Goal: Information Seeking & Learning: Learn about a topic

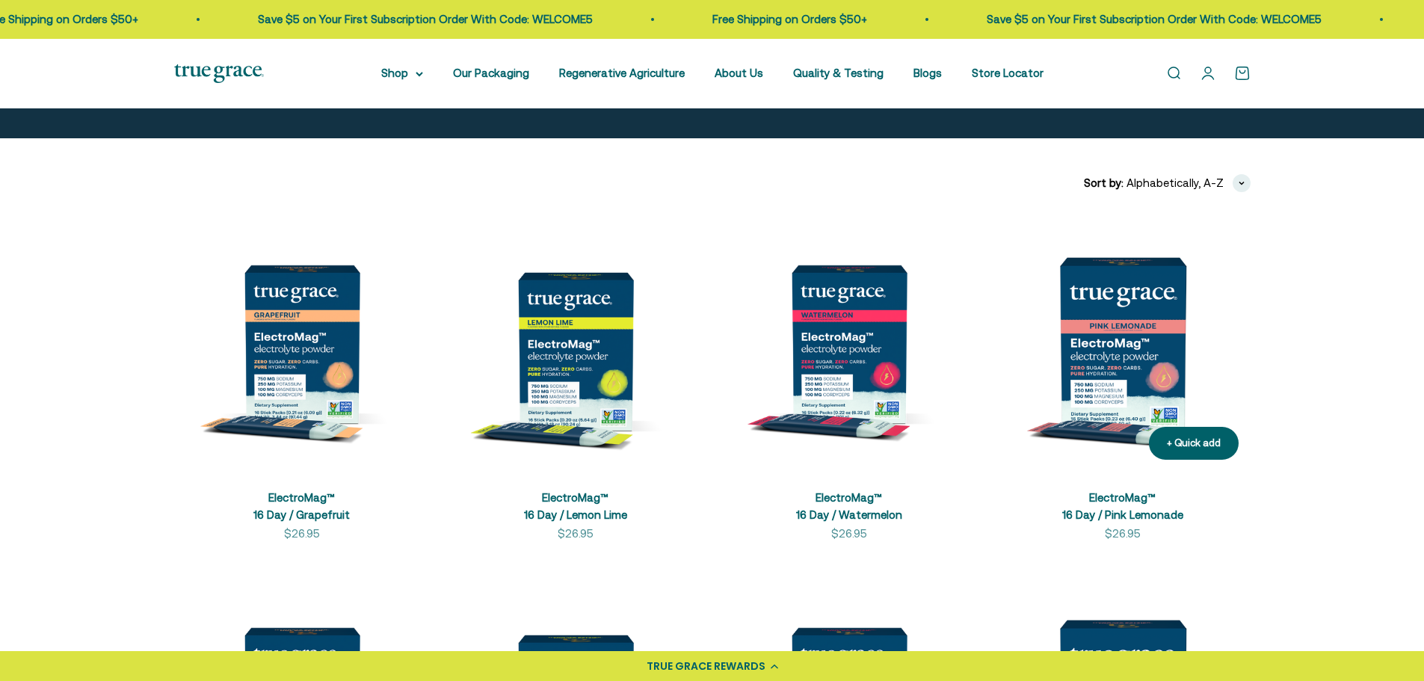
click at [1112, 331] on img at bounding box center [1123, 344] width 256 height 256
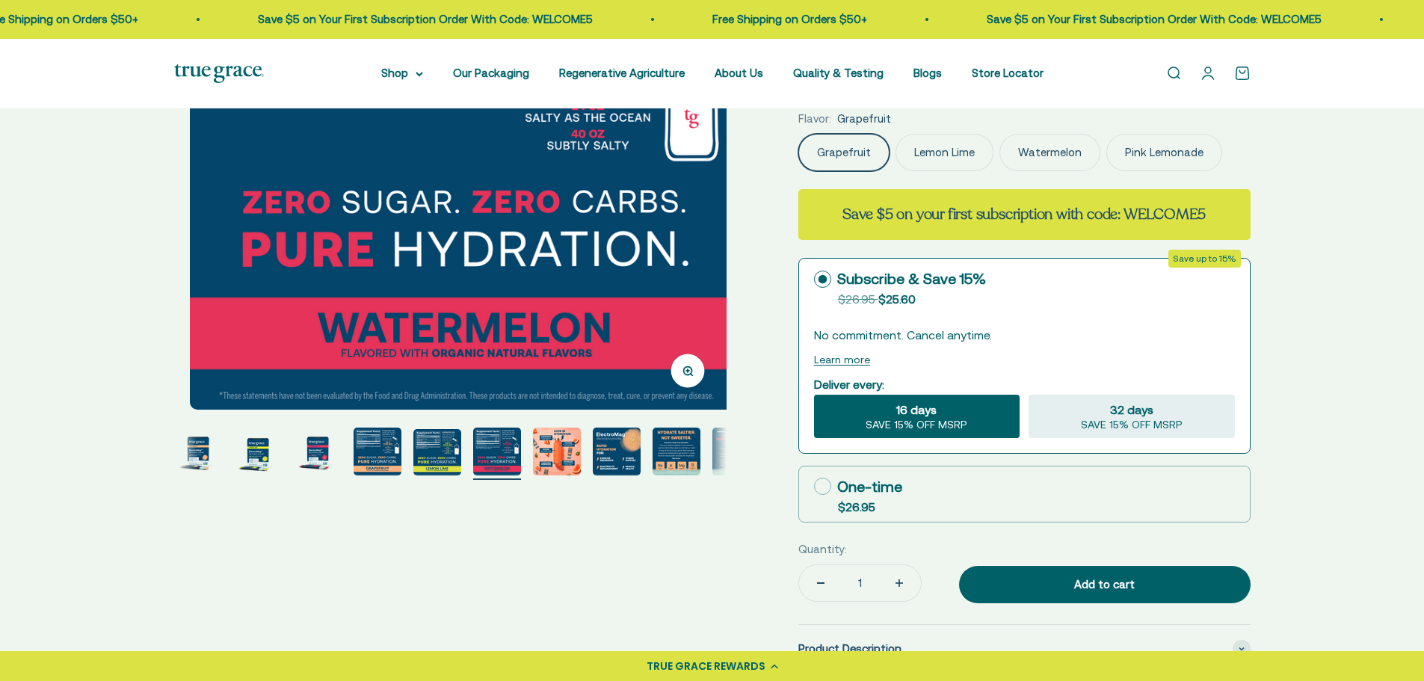
scroll to position [0, 47]
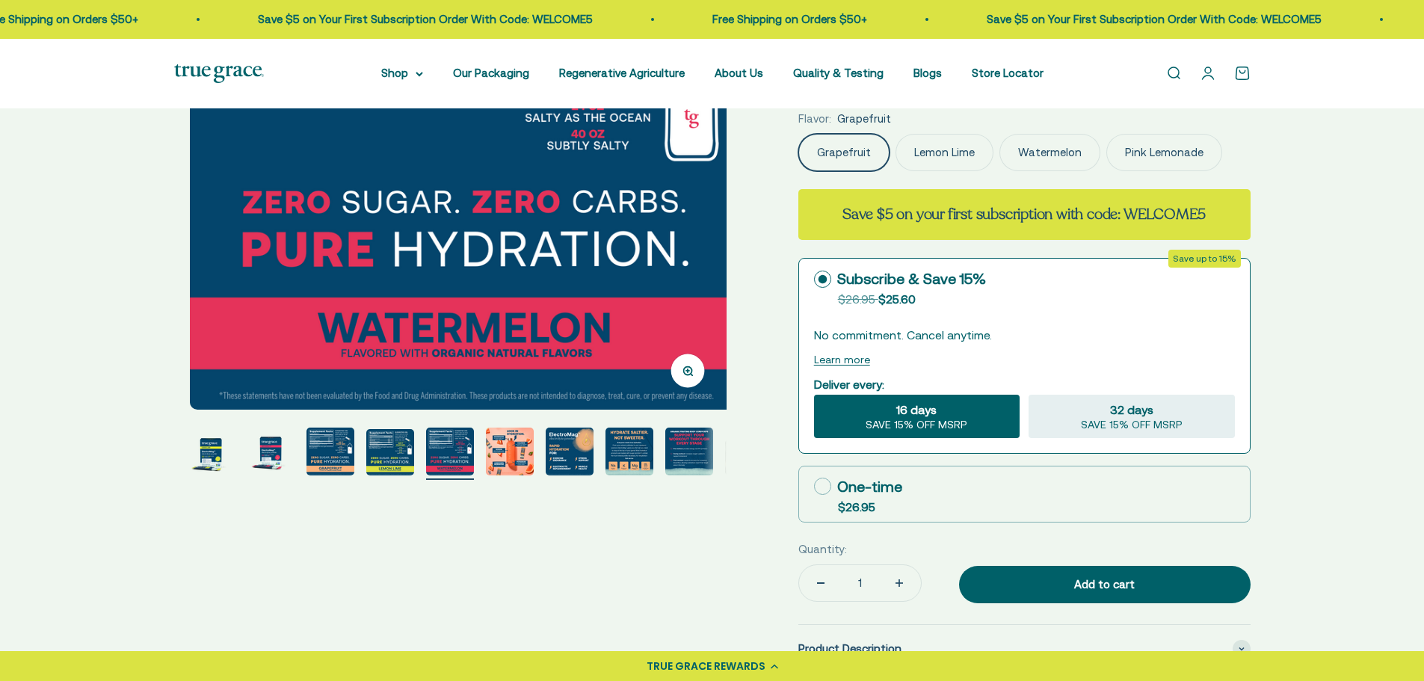
select select "3"
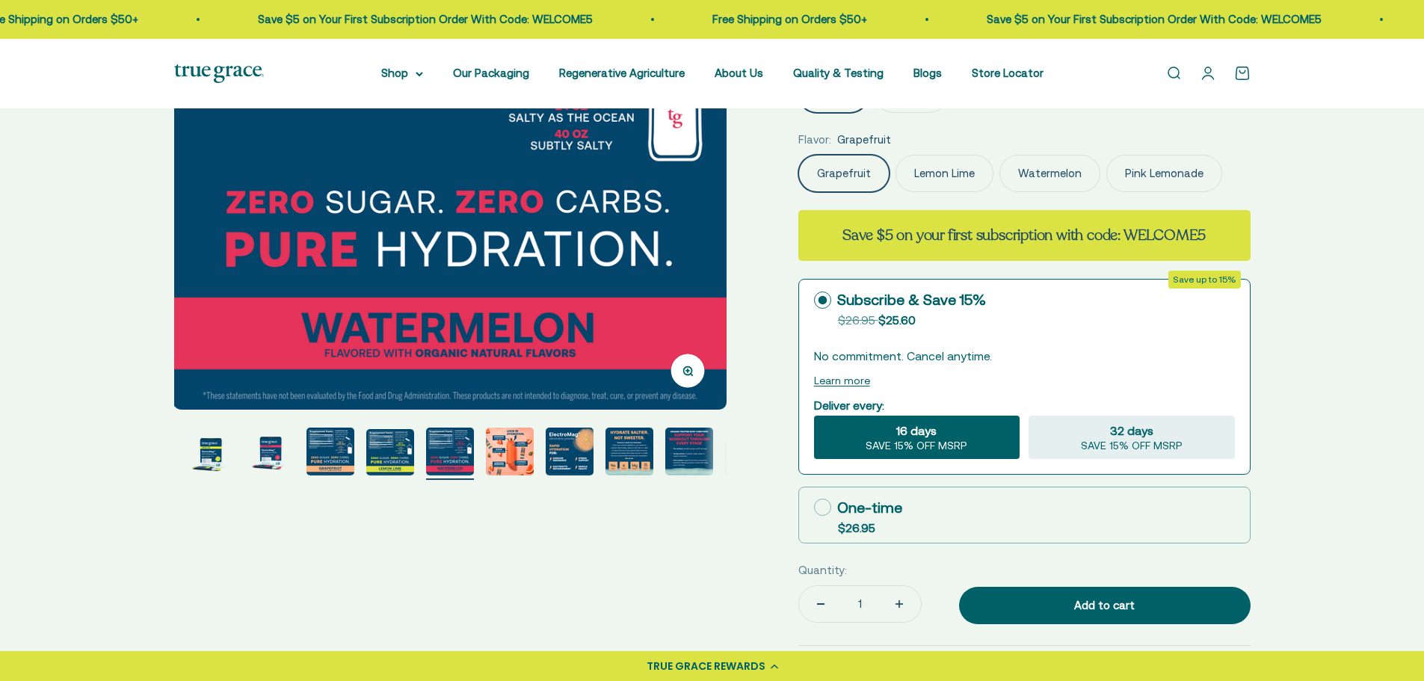
scroll to position [0, 0]
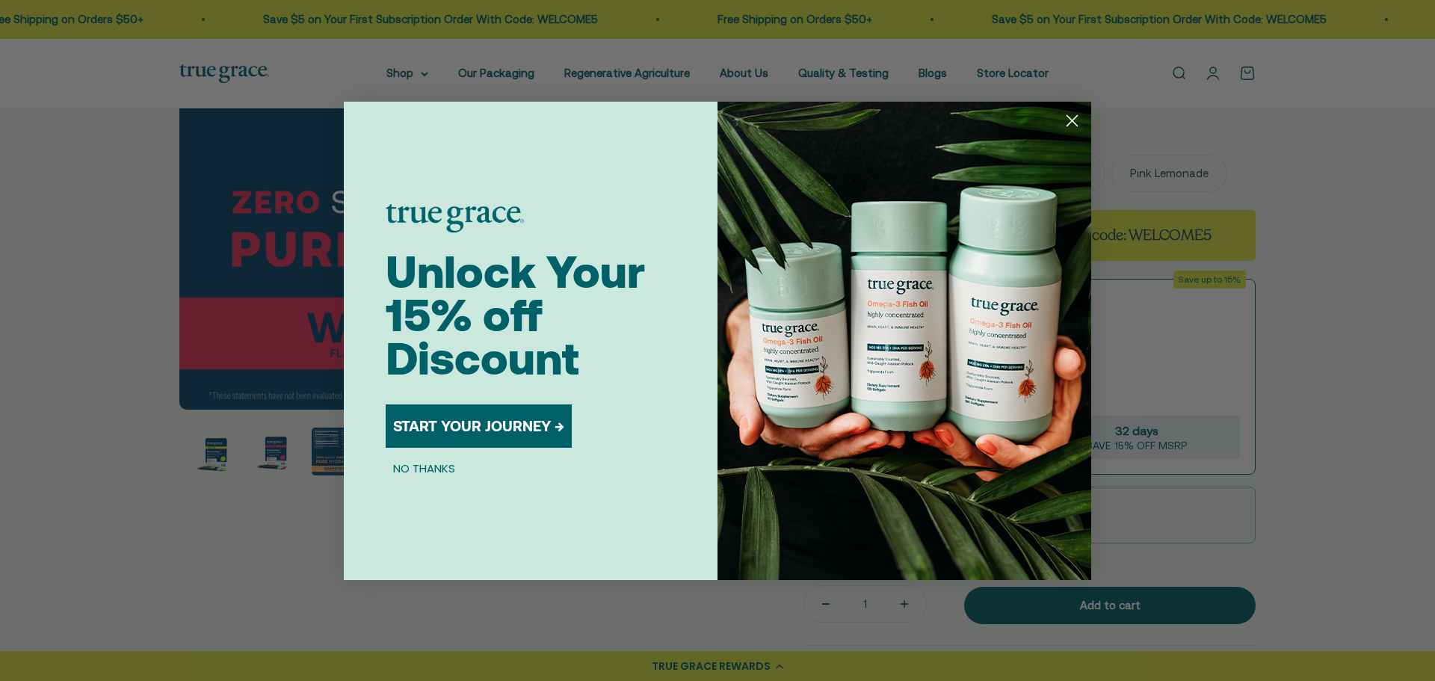
click at [1072, 117] on circle "Close dialog" at bounding box center [1072, 120] width 25 height 25
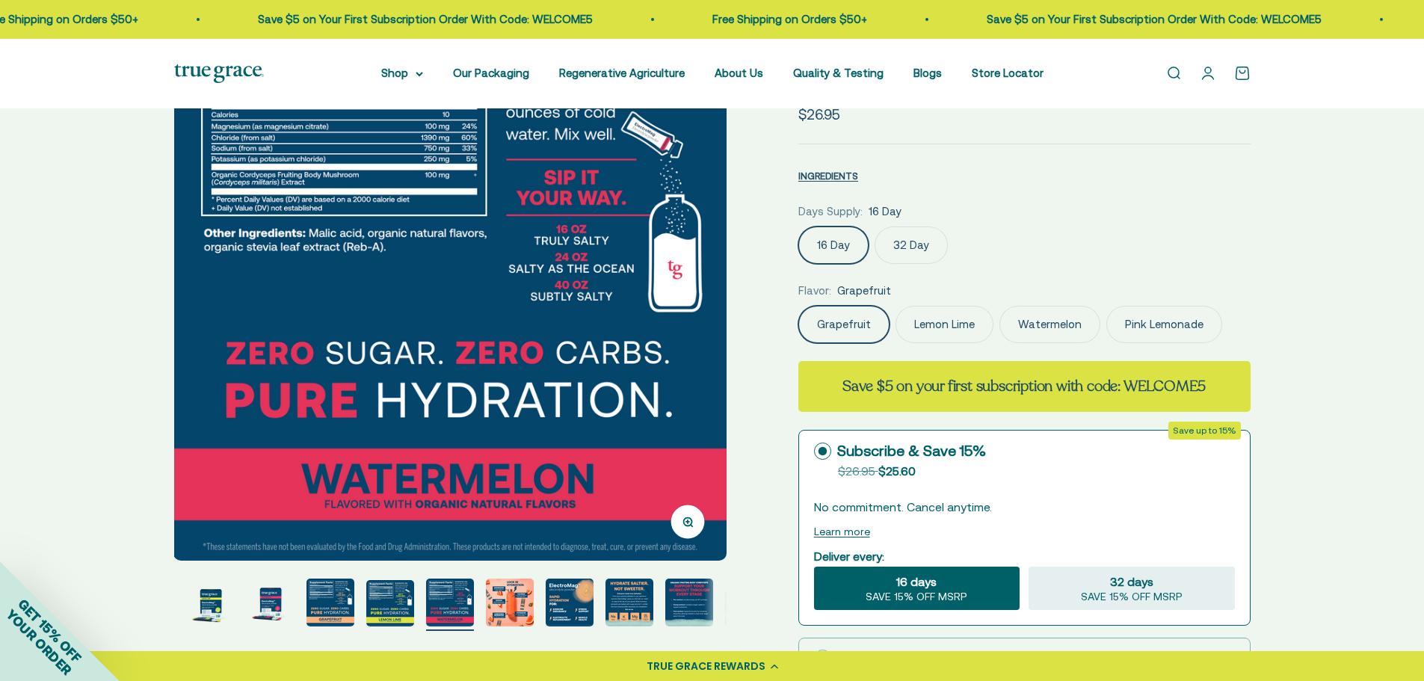
scroll to position [149, 0]
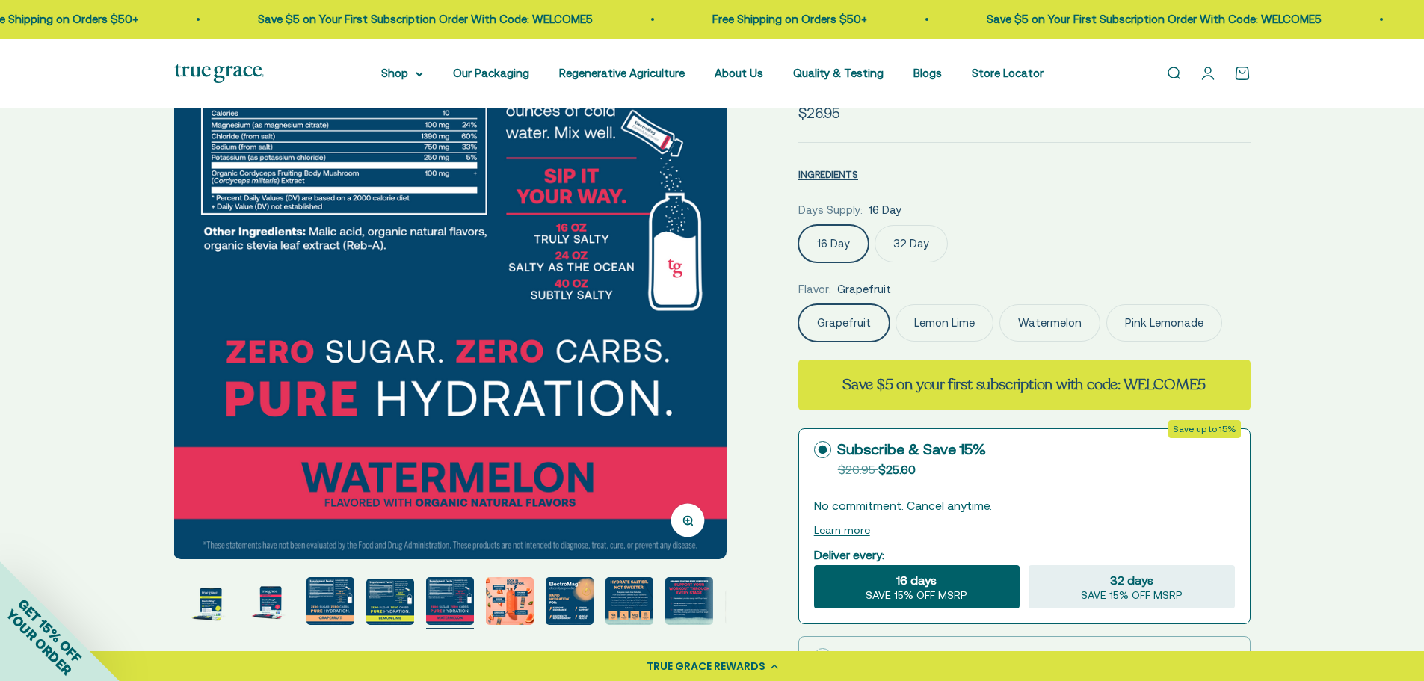
click at [207, 610] on img "Go to item 2" at bounding box center [211, 601] width 48 height 48
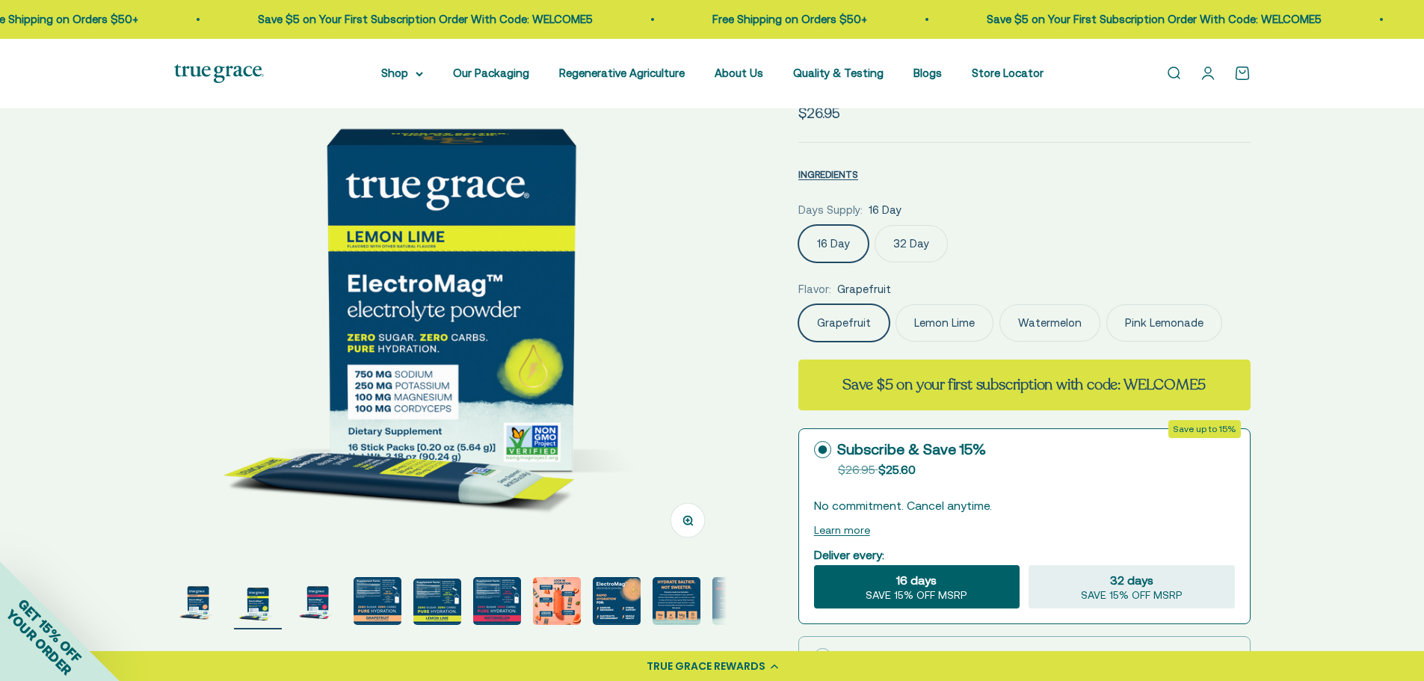
click at [208, 610] on img "Go to item 1" at bounding box center [198, 601] width 48 height 48
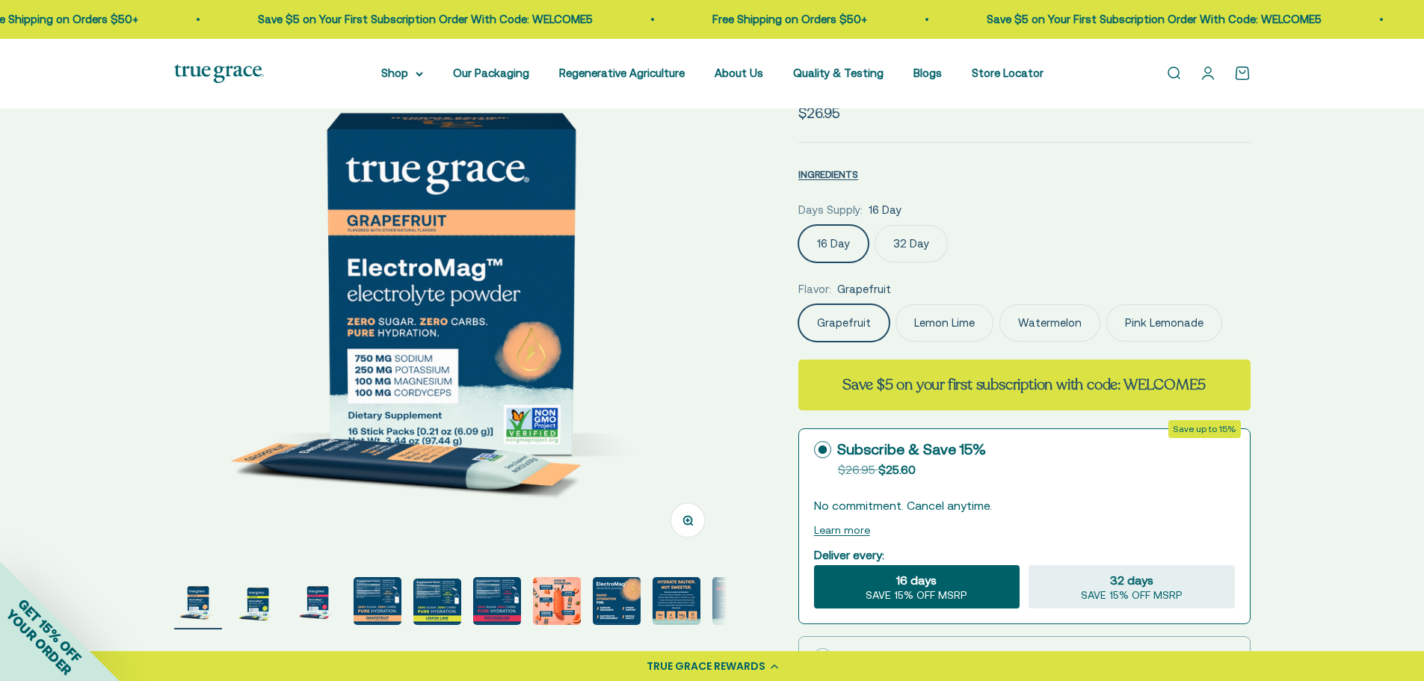
click at [252, 607] on img "Go to item 2" at bounding box center [258, 601] width 48 height 48
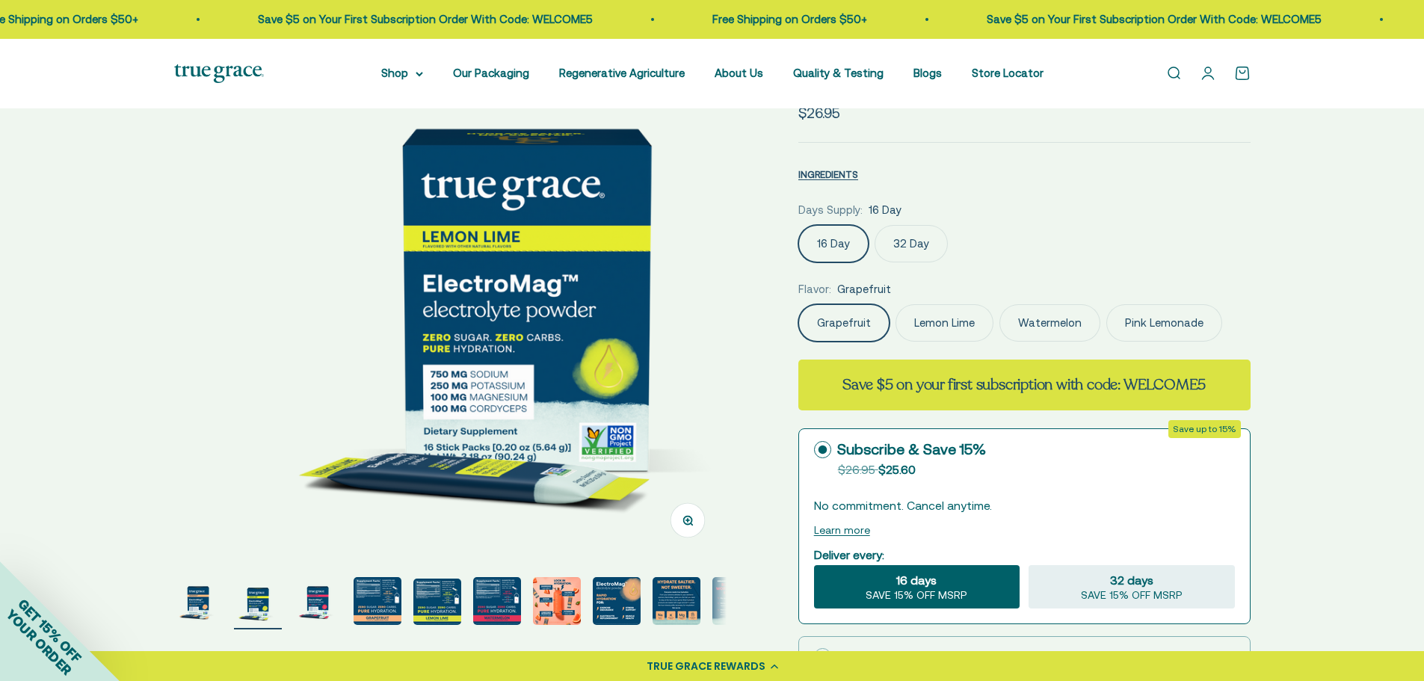
scroll to position [0, 570]
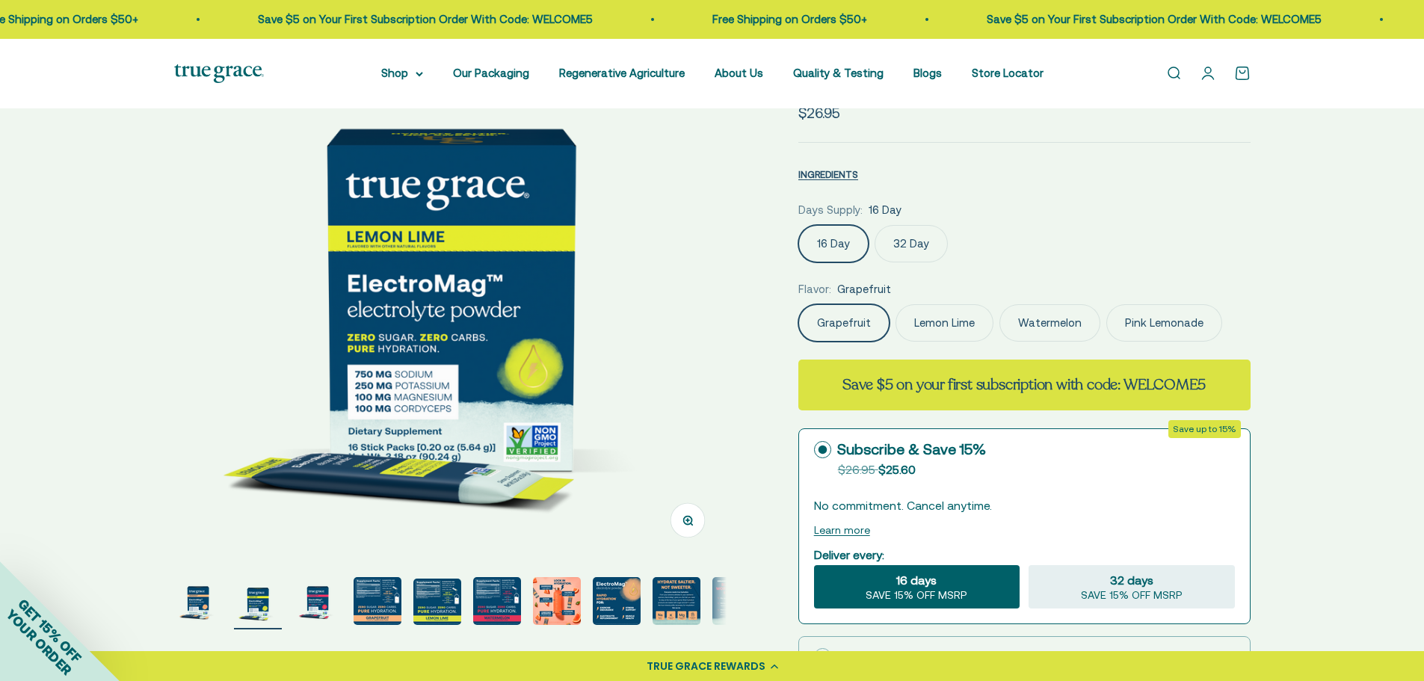
click at [320, 605] on img "Go to item 3" at bounding box center [318, 601] width 48 height 48
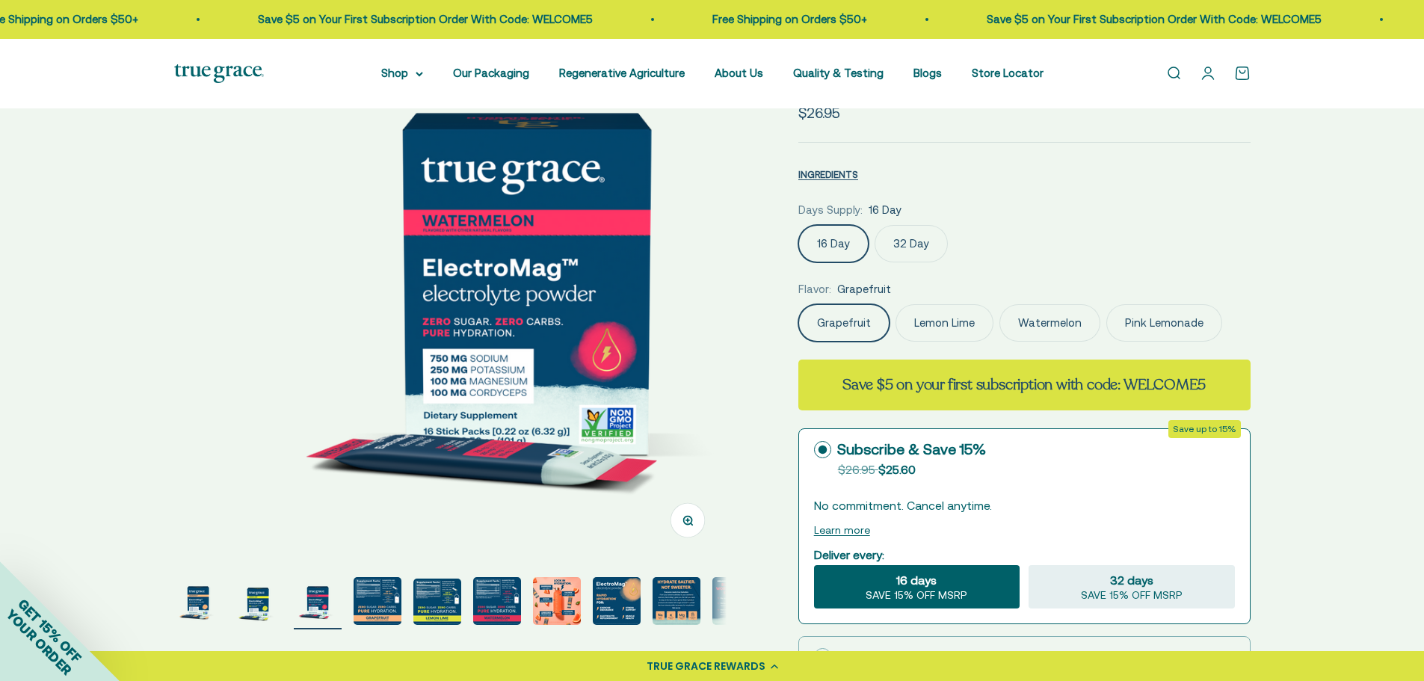
scroll to position [0, 1141]
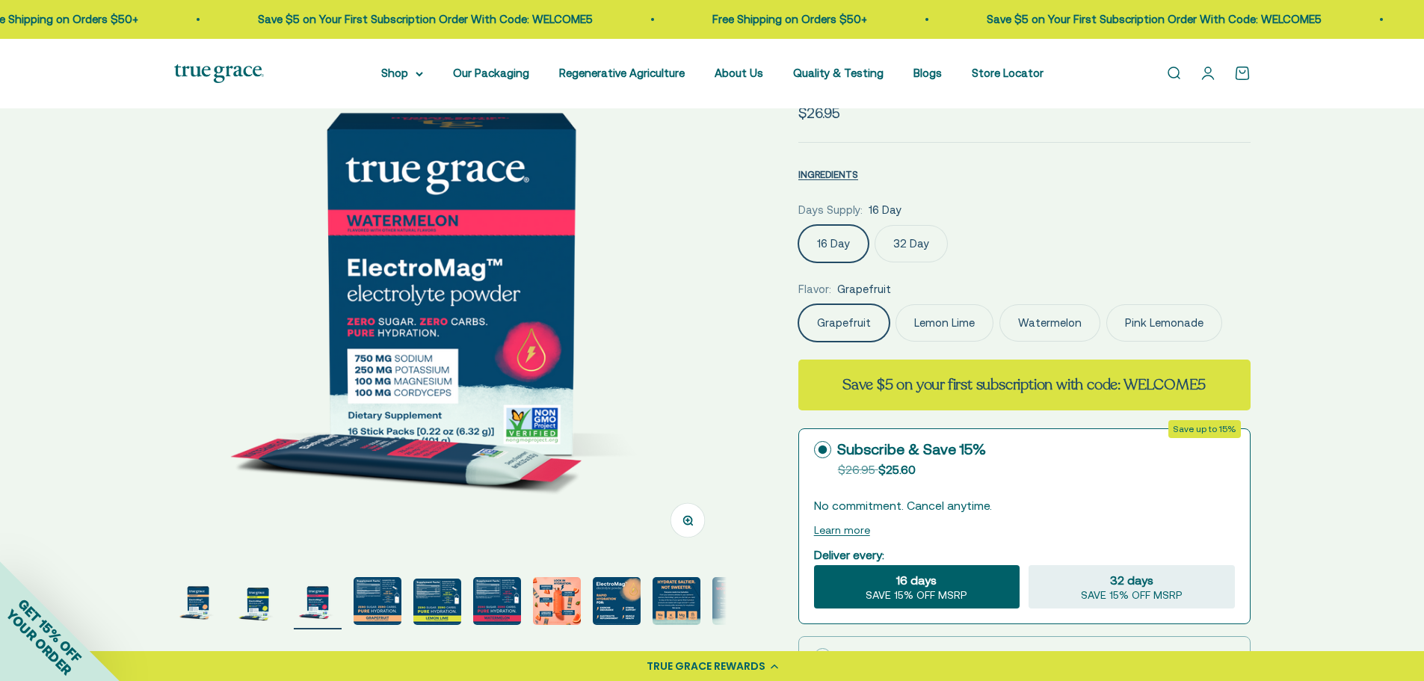
click at [573, 601] on img "Go to item 7" at bounding box center [557, 601] width 48 height 48
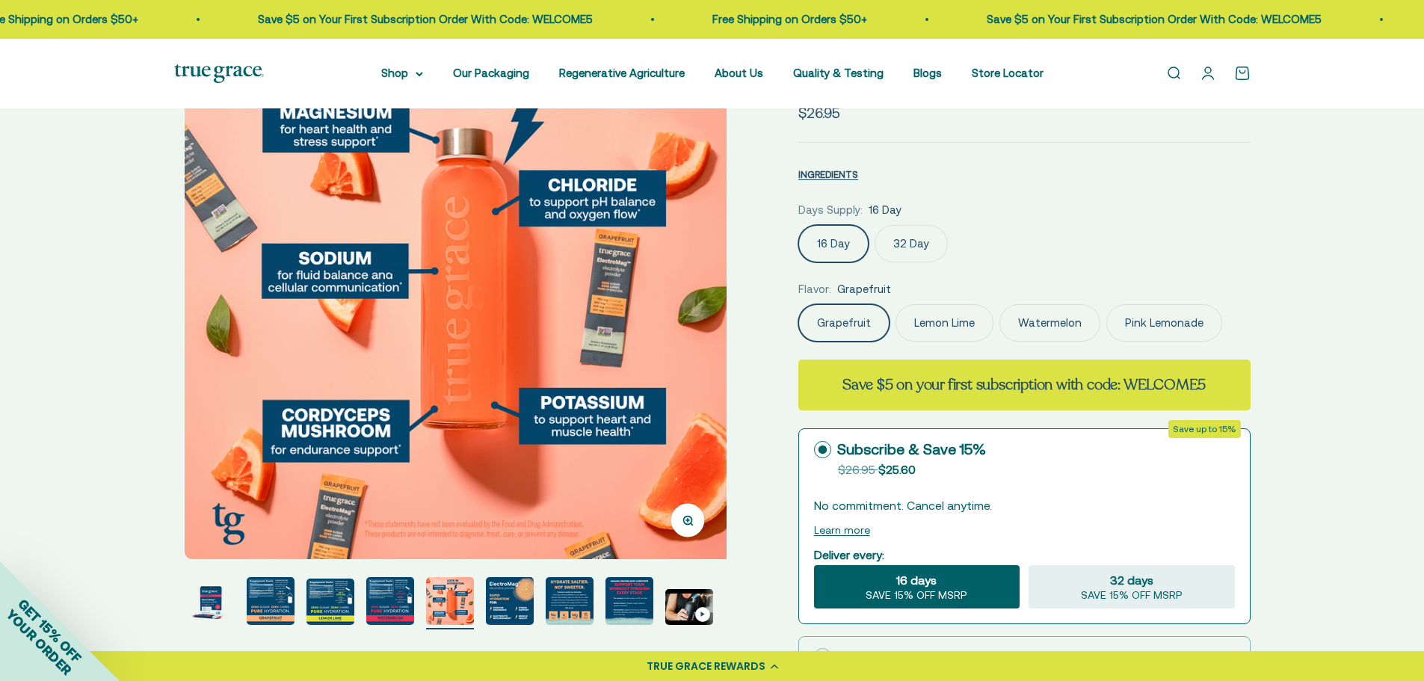
scroll to position [0, 3423]
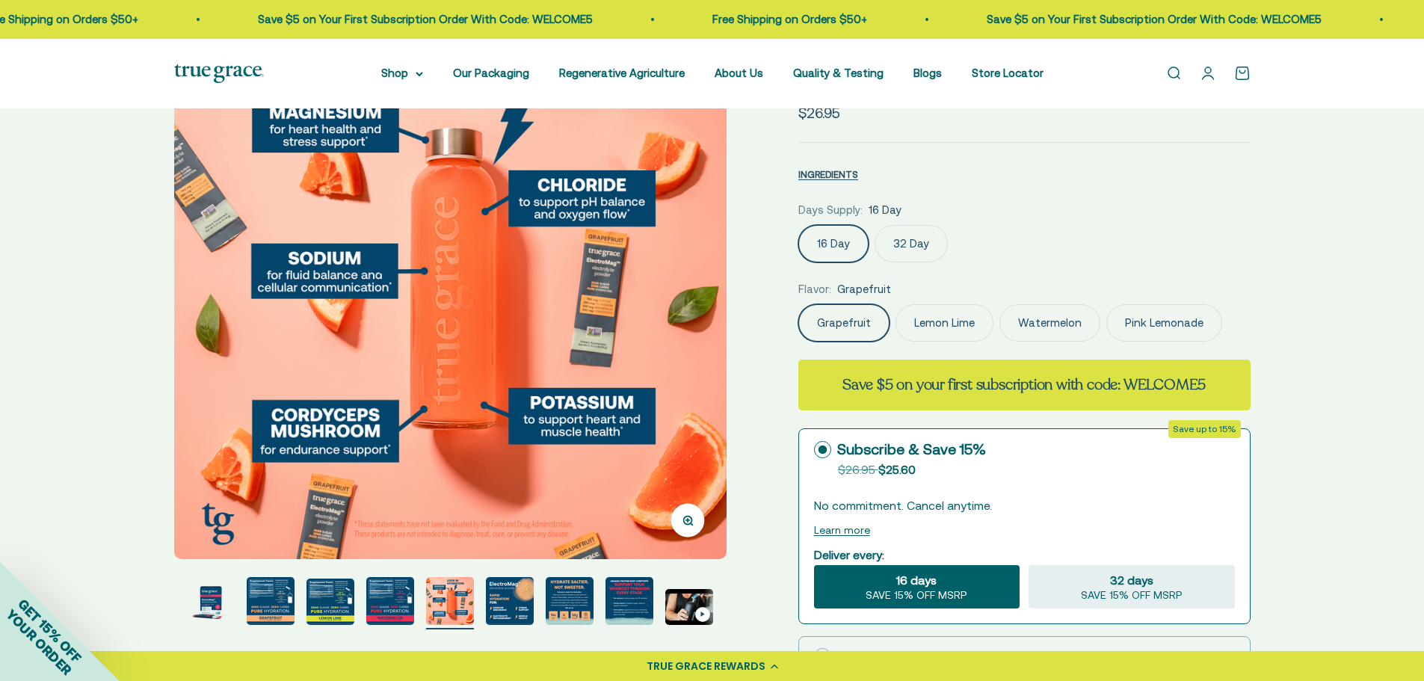
click at [510, 610] on img "Go to item 8" at bounding box center [510, 601] width 48 height 48
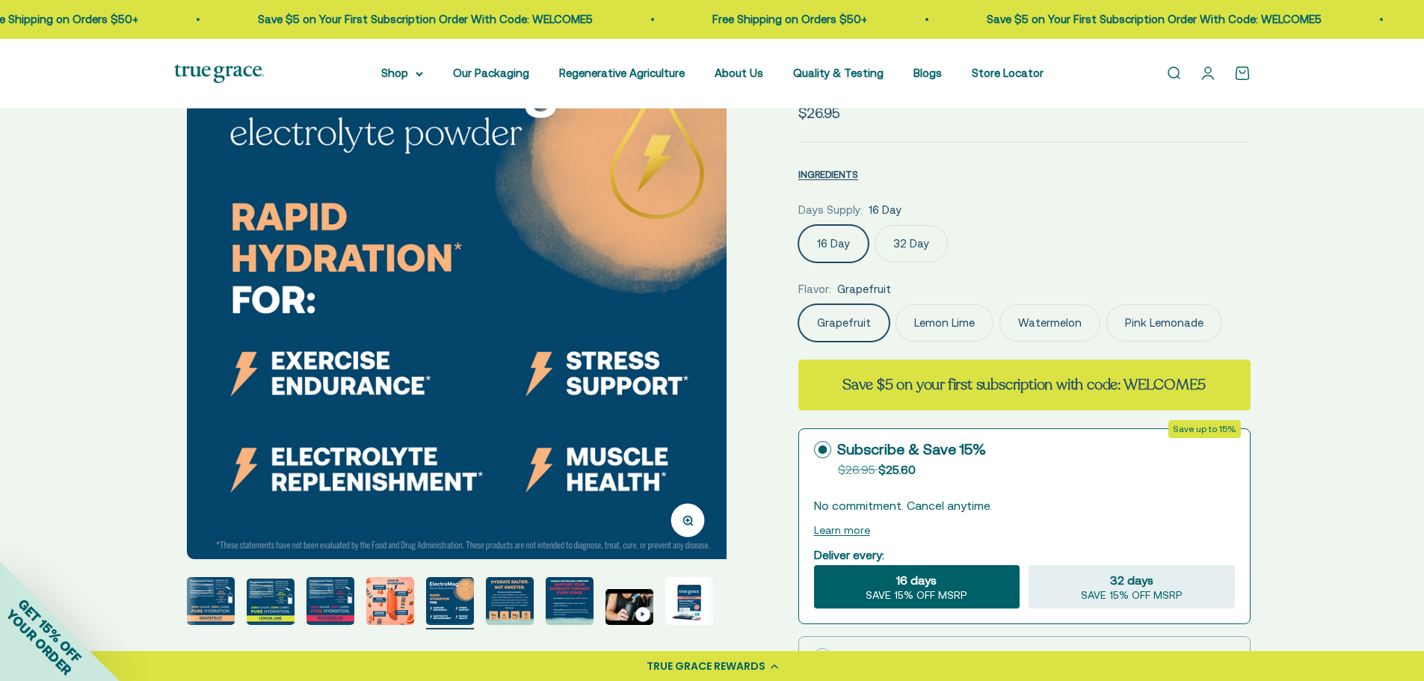
scroll to position [0, 3993]
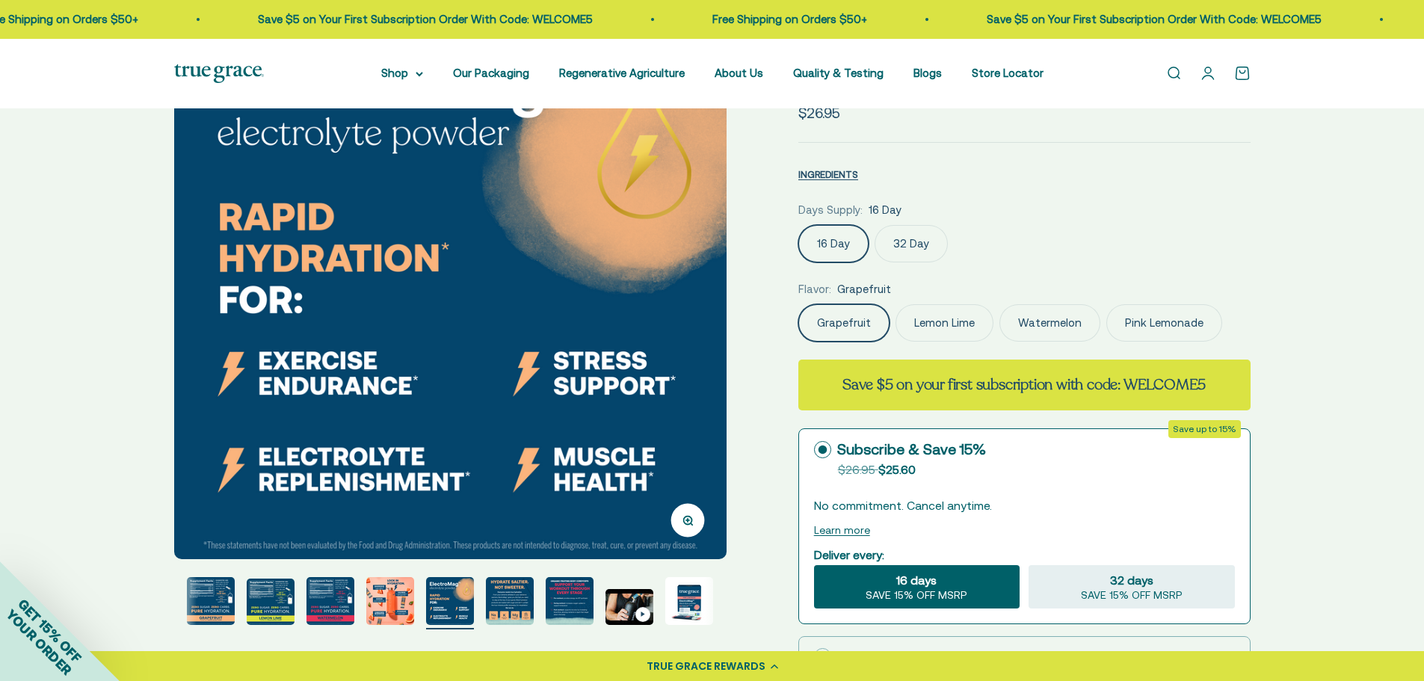
click at [538, 608] on page-dots at bounding box center [450, 603] width 552 height 52
click at [515, 608] on img "Go to item 9" at bounding box center [510, 601] width 48 height 48
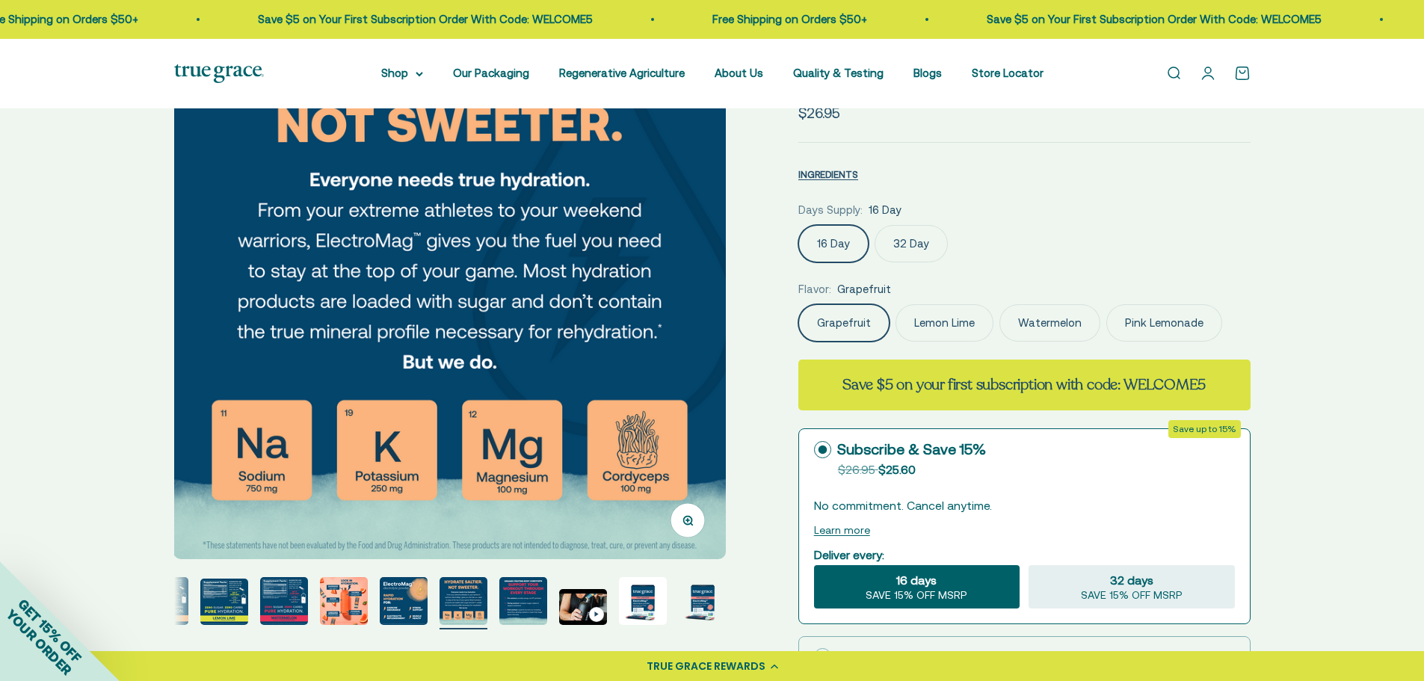
click at [539, 605] on img "Go to item 10" at bounding box center [523, 601] width 48 height 48
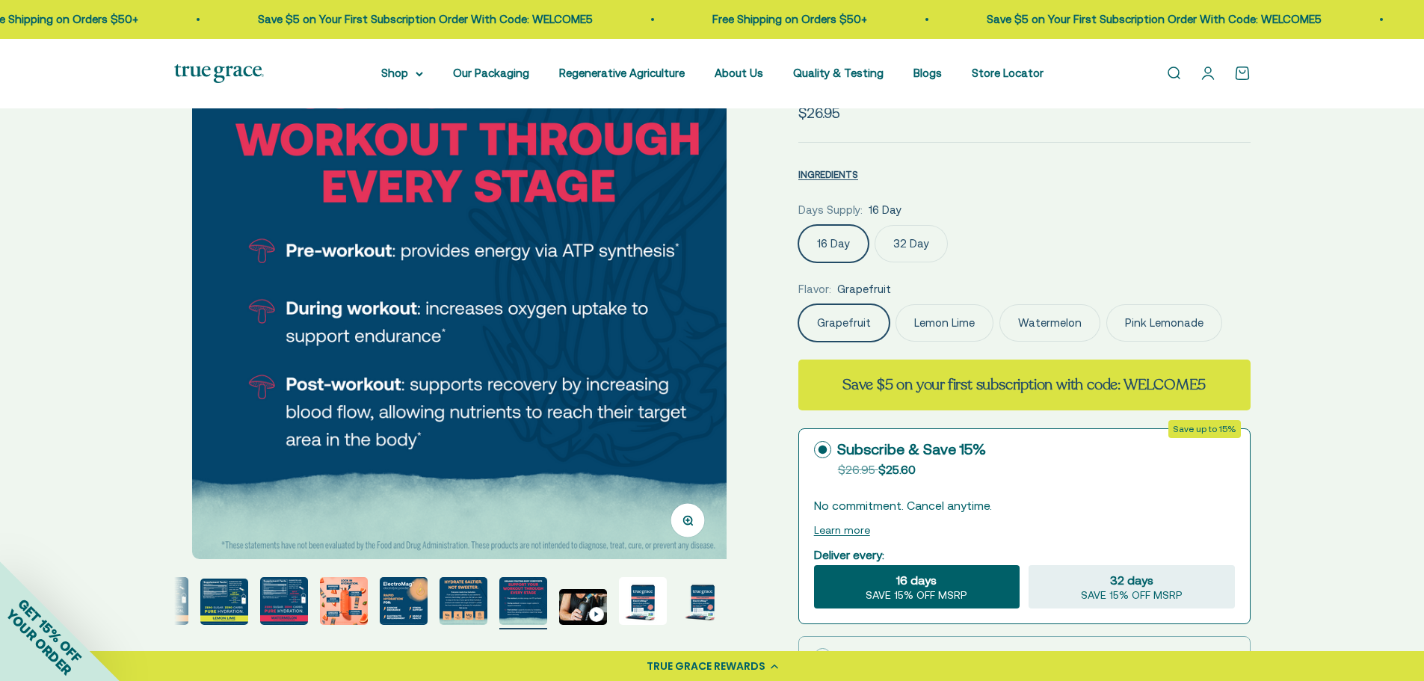
scroll to position [0, 5135]
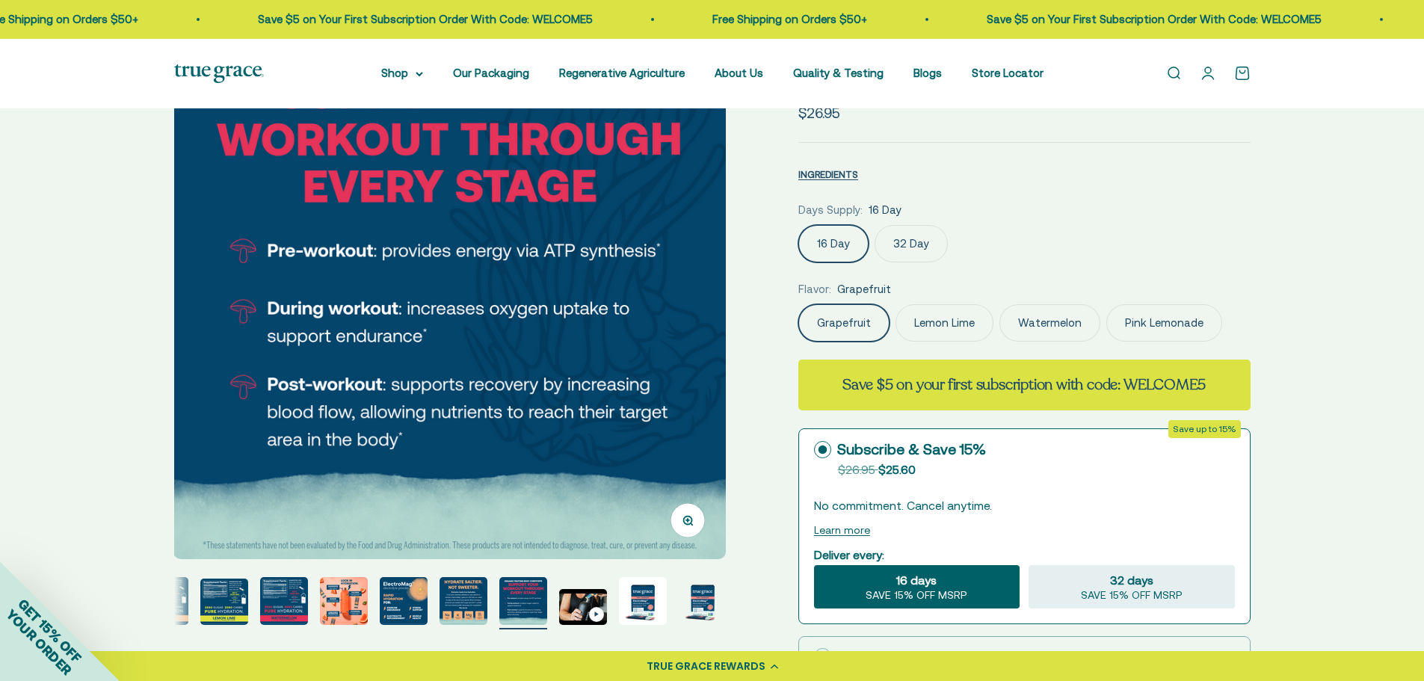
click at [539, 605] on img "Go to item 10" at bounding box center [523, 601] width 48 height 48
click at [576, 605] on img "Go to item 11" at bounding box center [583, 607] width 48 height 36
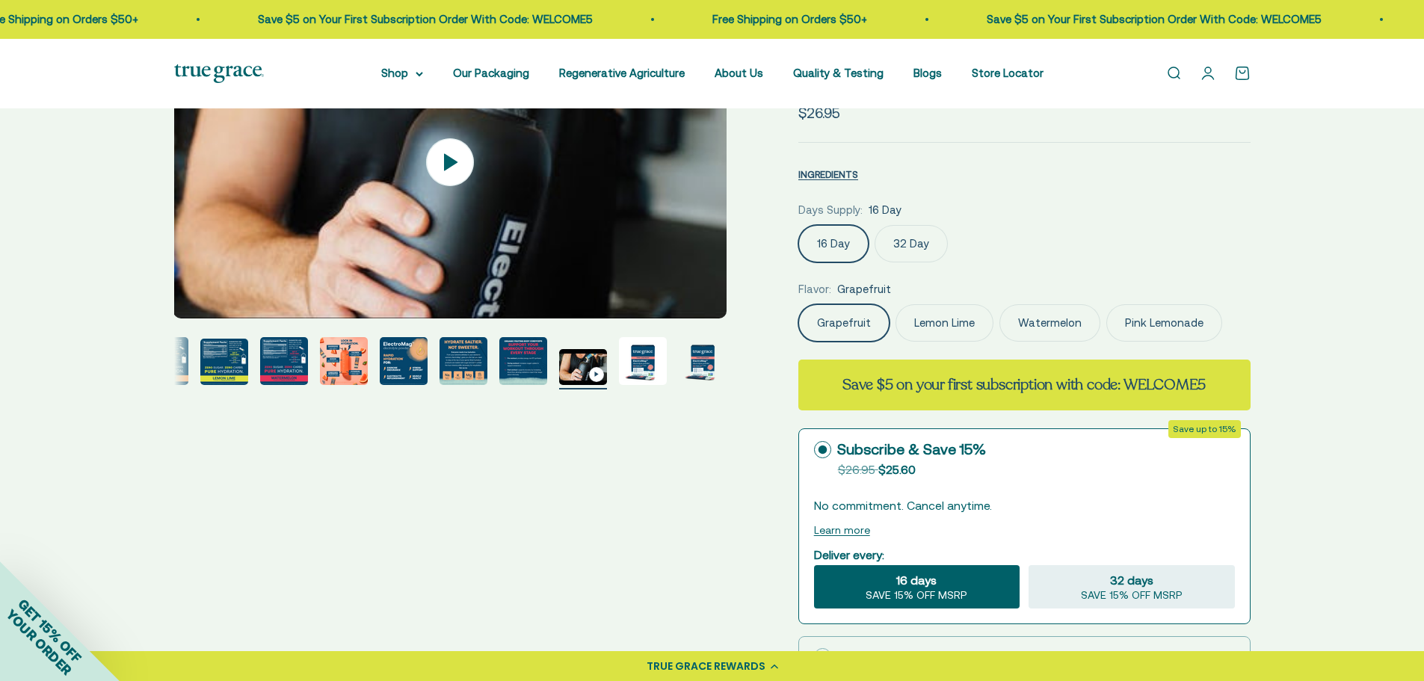
scroll to position [0, 0]
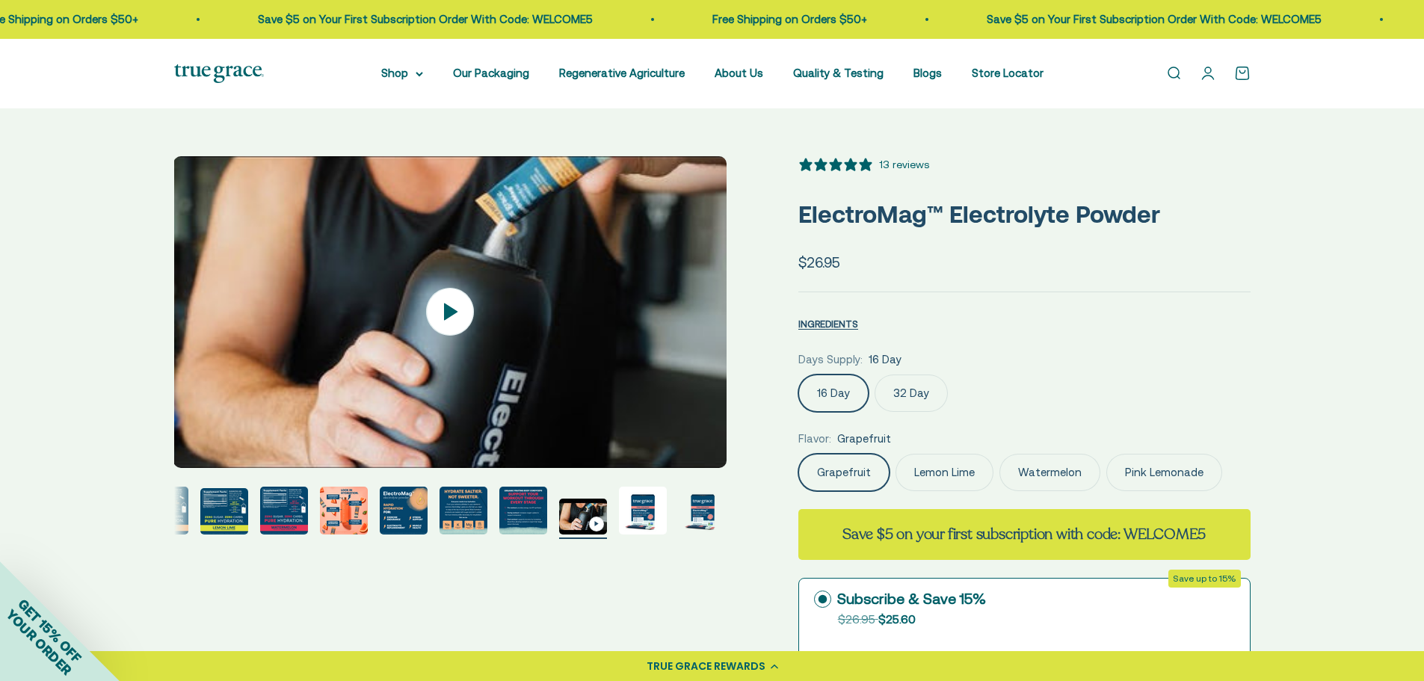
click at [648, 523] on img "Go to item 12" at bounding box center [643, 511] width 48 height 48
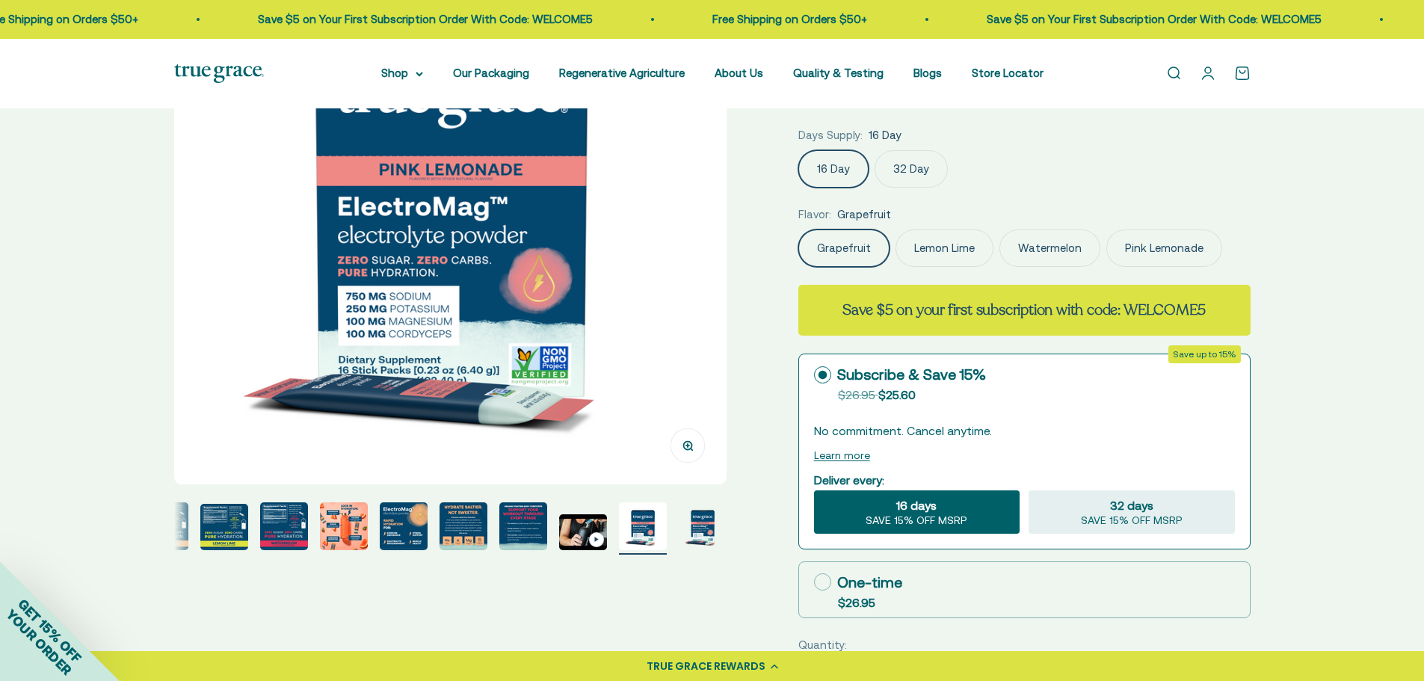
click at [698, 518] on img "Go to item 13" at bounding box center [703, 526] width 48 height 48
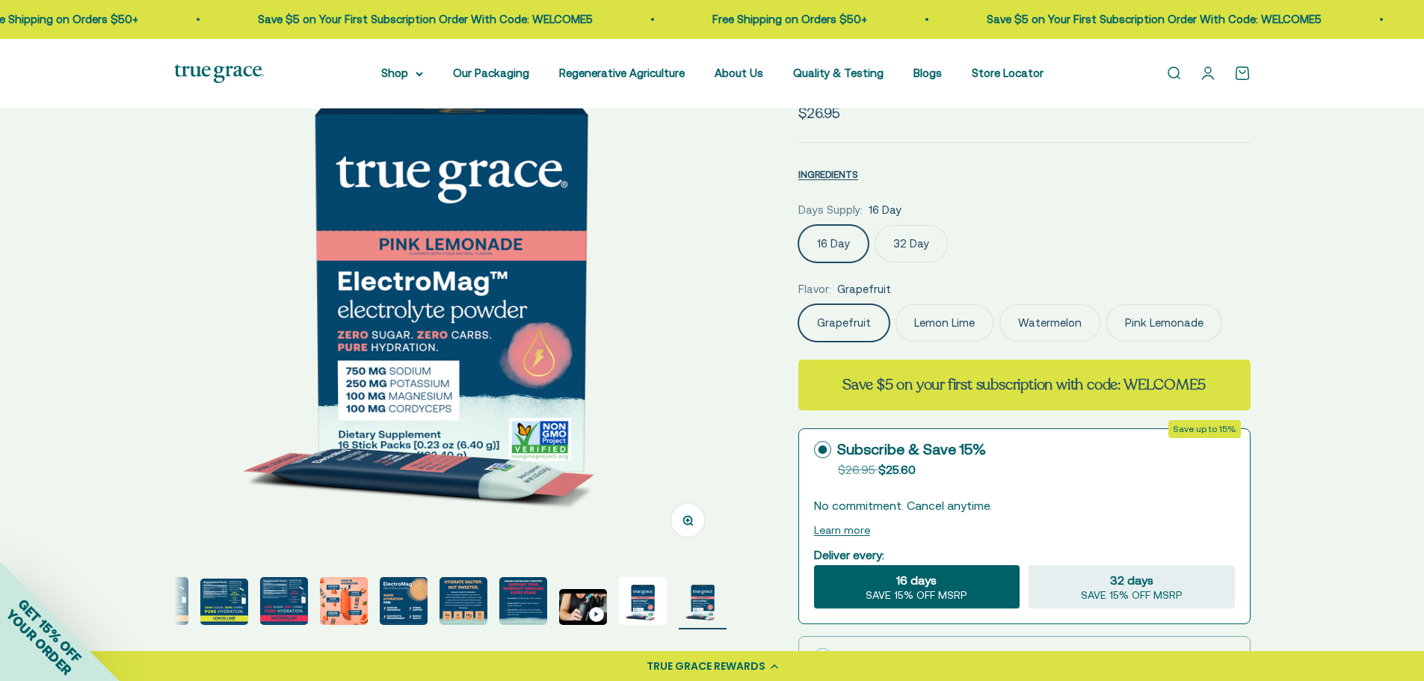
click at [359, 608] on img "Go to item 7" at bounding box center [344, 601] width 48 height 48
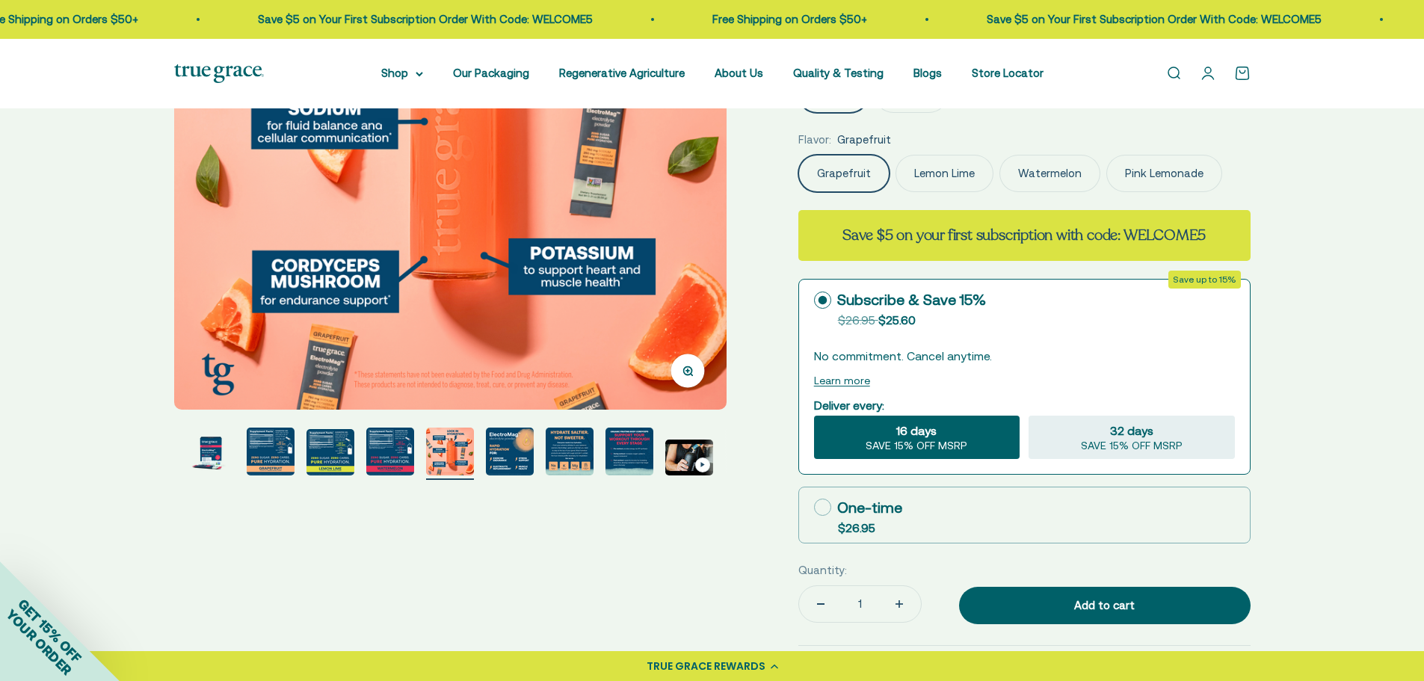
click at [685, 460] on img "Go to item 11" at bounding box center [689, 458] width 48 height 36
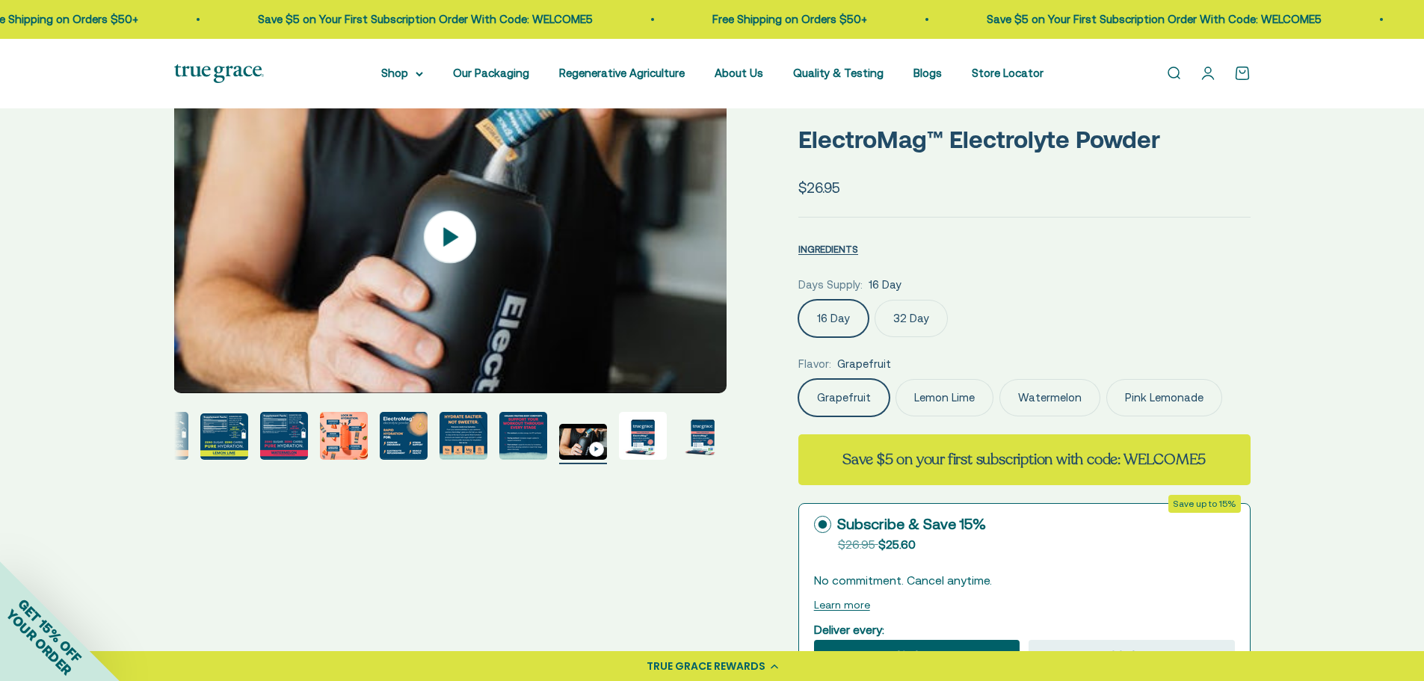
click at [466, 235] on icon at bounding box center [450, 237] width 52 height 52
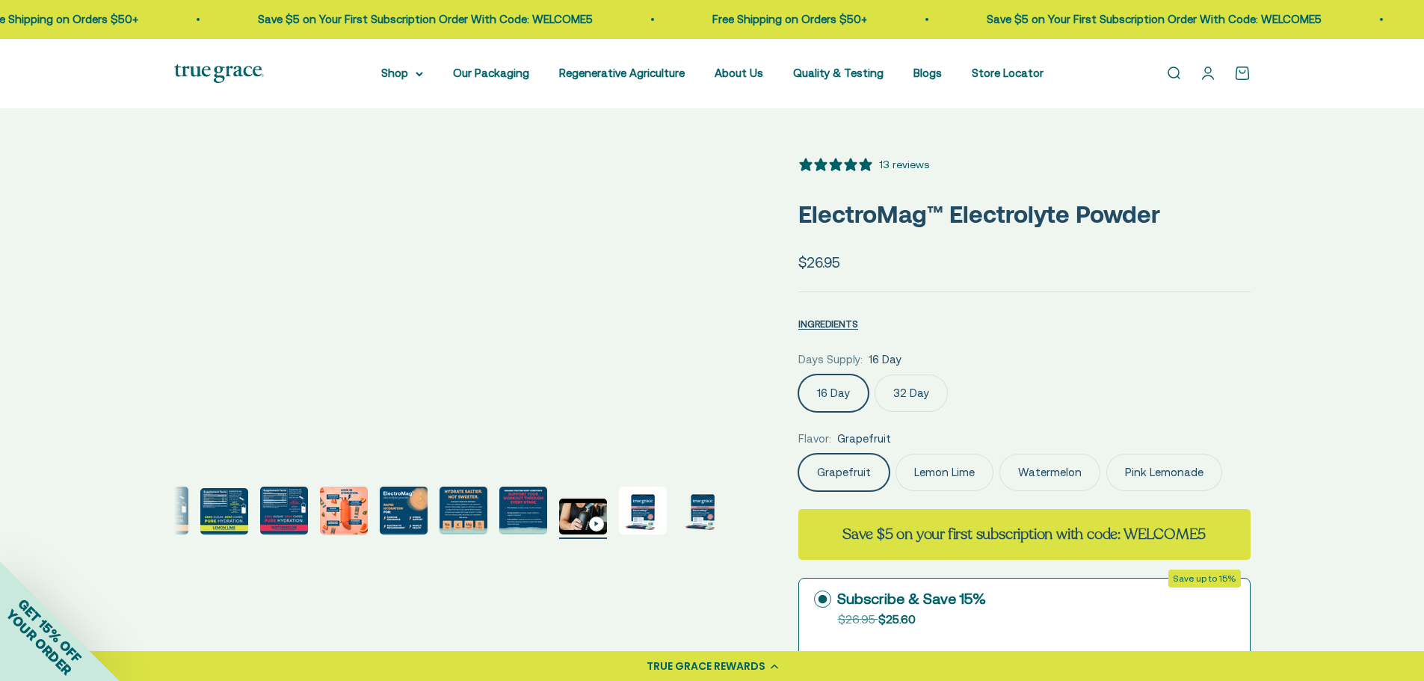
click at [640, 513] on img "Go to item 12" at bounding box center [643, 511] width 48 height 48
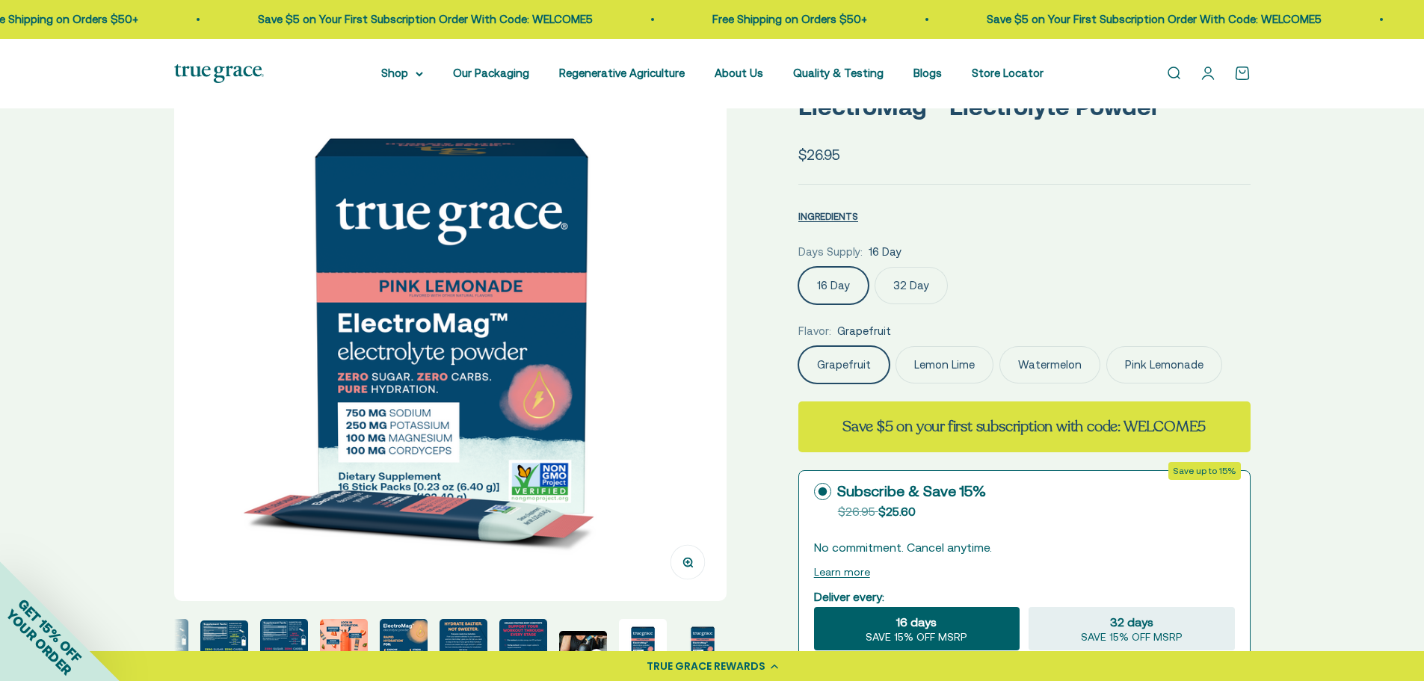
scroll to position [149, 0]
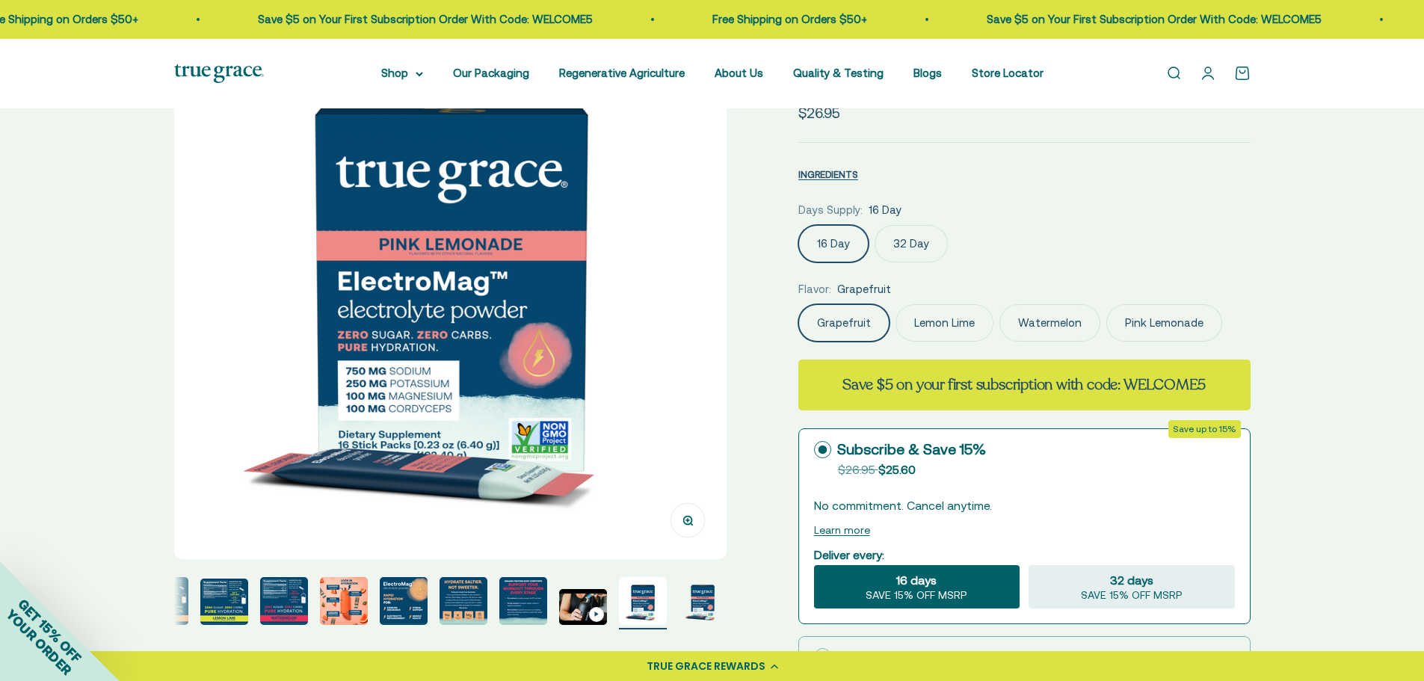
click at [715, 596] on img "Go to item 13" at bounding box center [703, 601] width 48 height 48
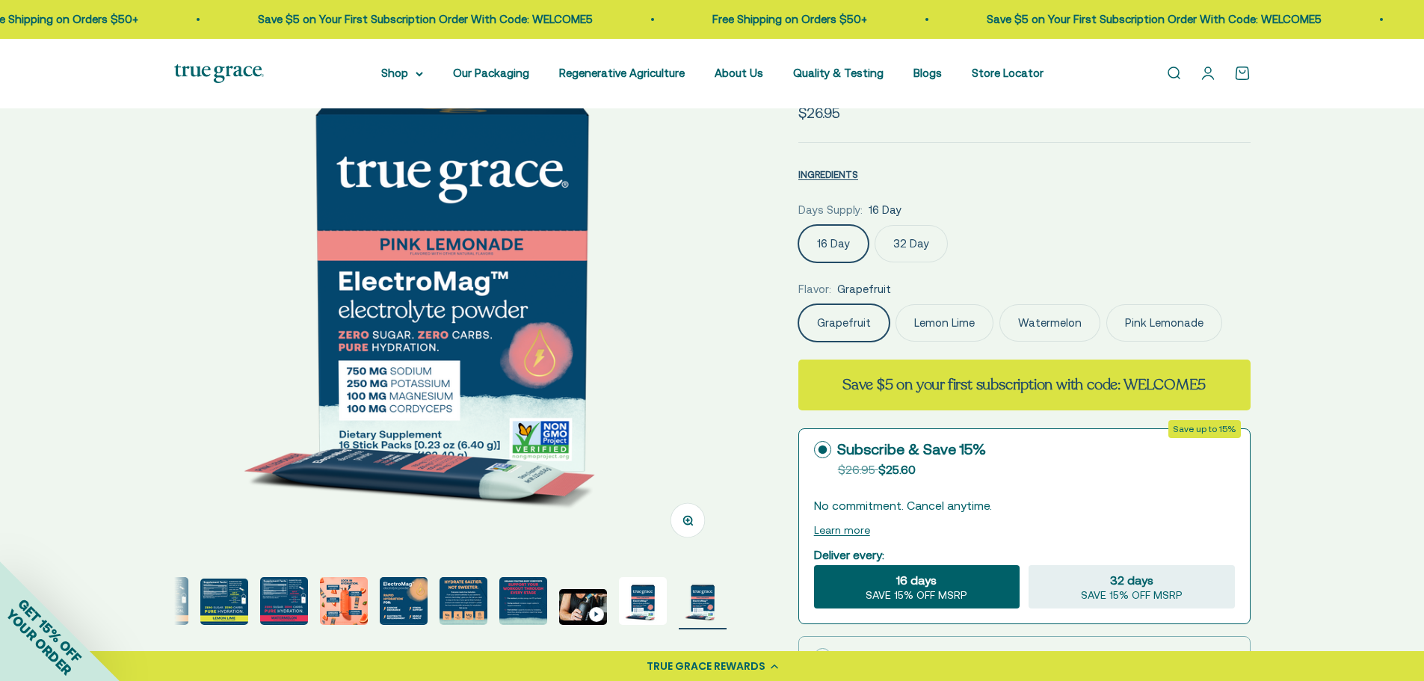
scroll to position [0, 6846]
click at [517, 604] on img "Go to item 10" at bounding box center [523, 601] width 48 height 48
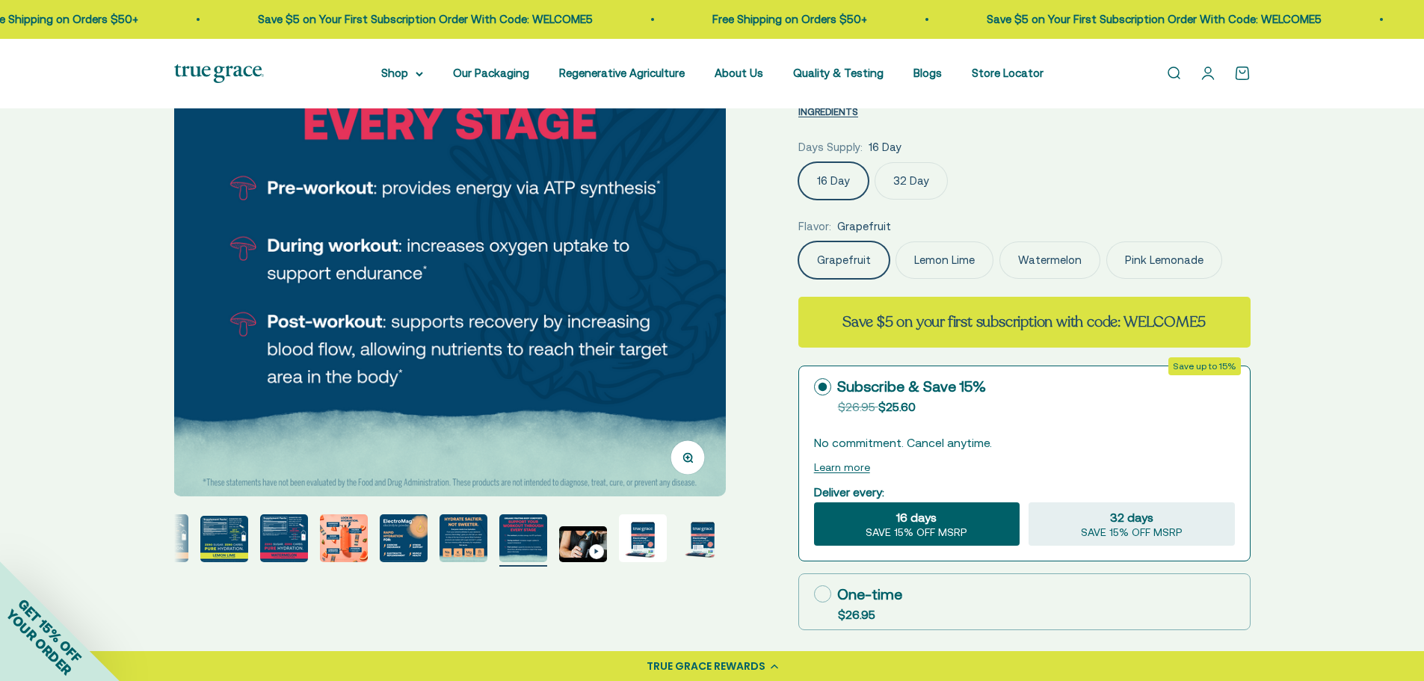
scroll to position [224, 0]
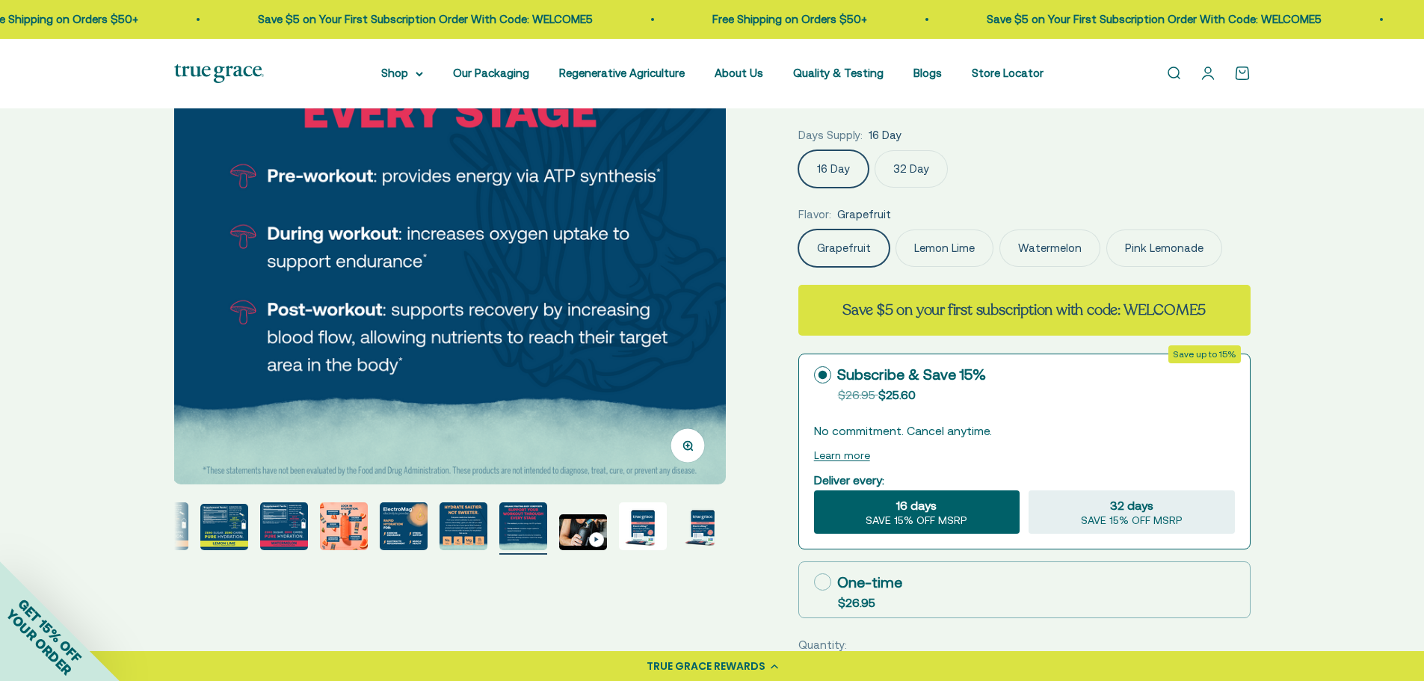
click at [639, 541] on img "Go to item 12" at bounding box center [643, 526] width 48 height 48
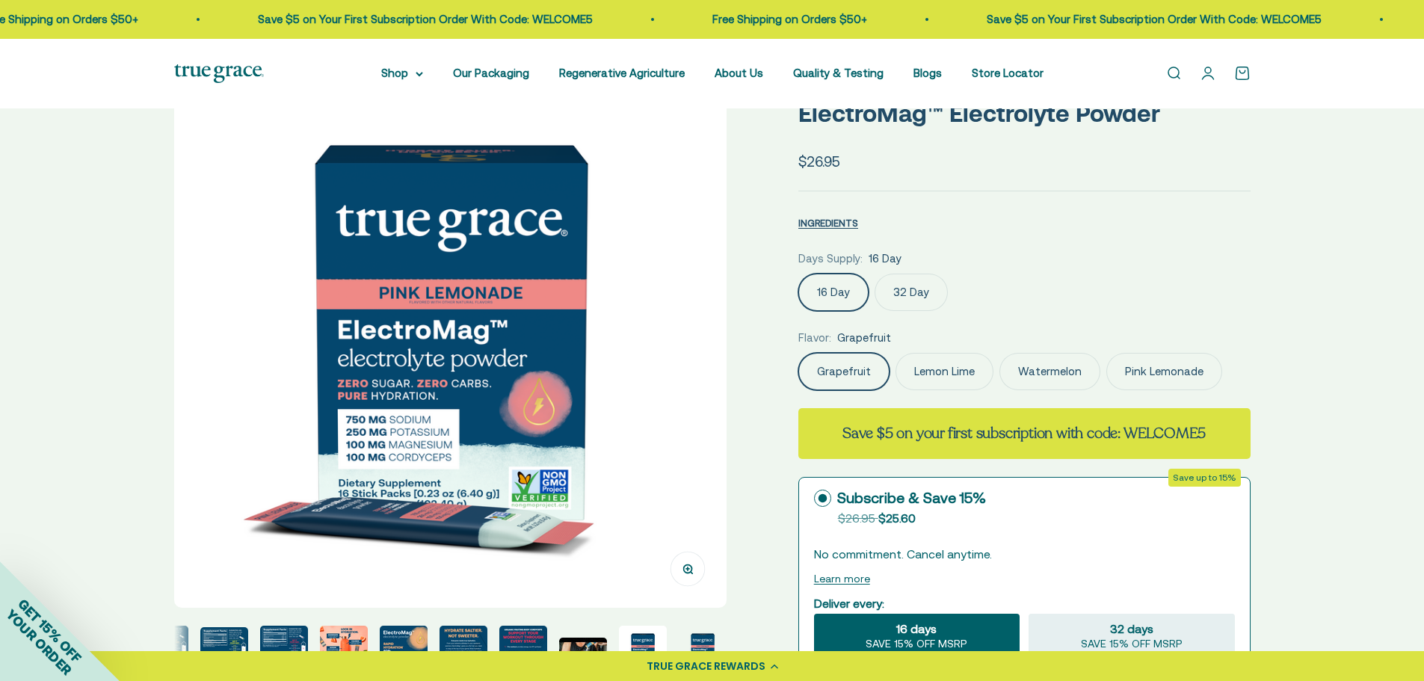
scroll to position [75, 0]
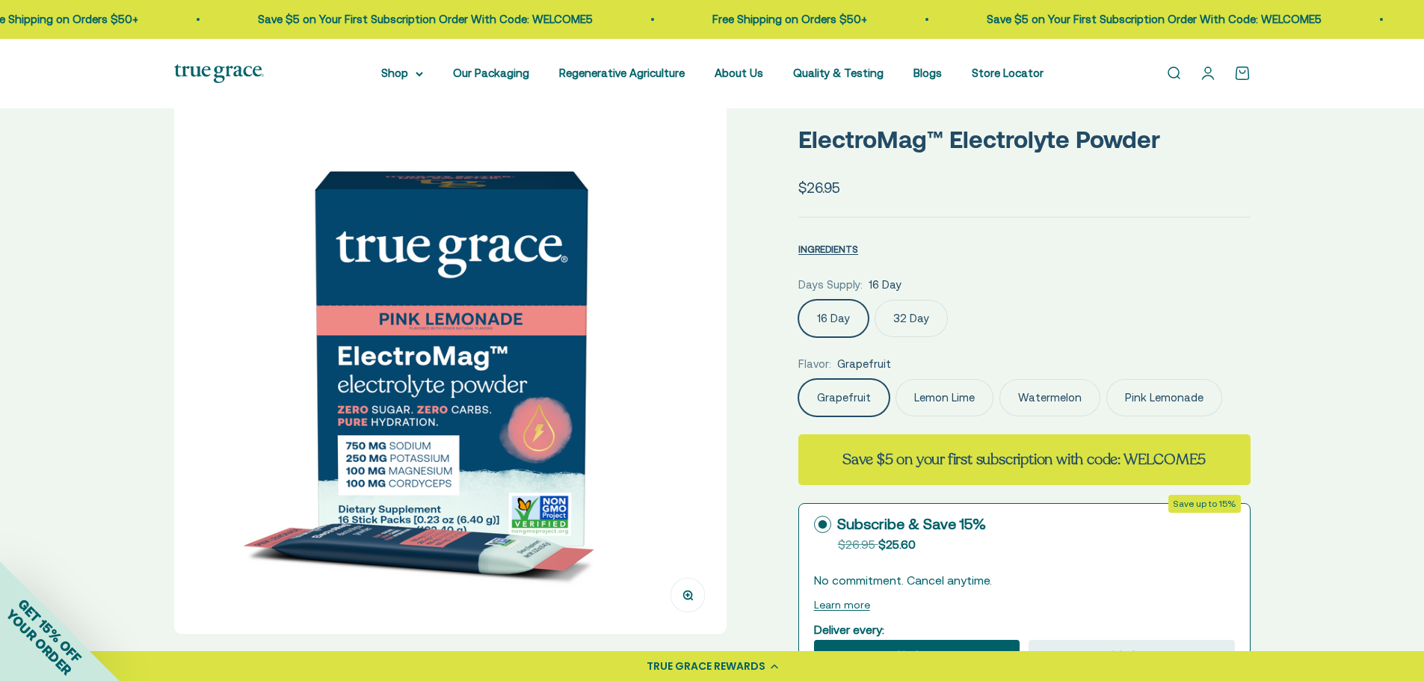
click at [820, 567] on rc-benefits at bounding box center [1024, 574] width 421 height 30
